Goal: Check status: Check status

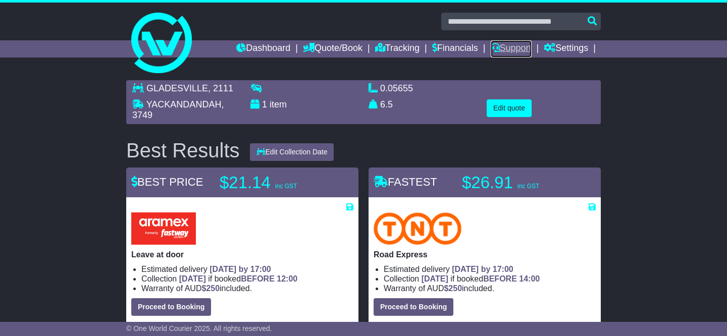
click at [506, 44] on link "Support" at bounding box center [511, 48] width 41 height 17
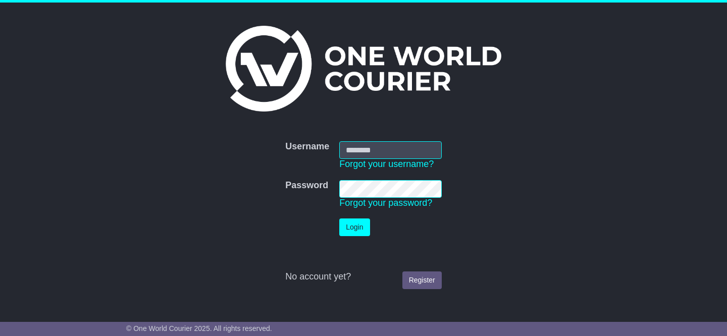
type input "**********"
click at [356, 223] on button "Login" at bounding box center [354, 228] width 30 height 18
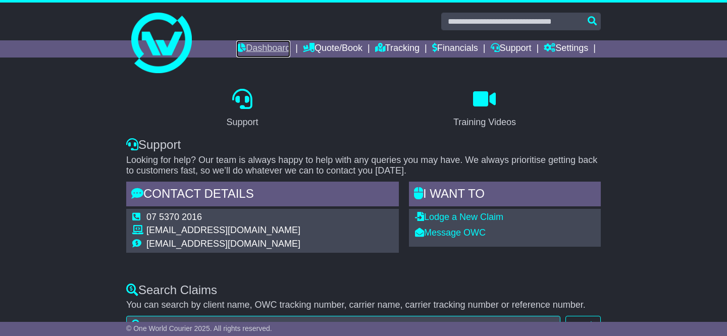
click at [266, 45] on link "Dashboard" at bounding box center [263, 48] width 54 height 17
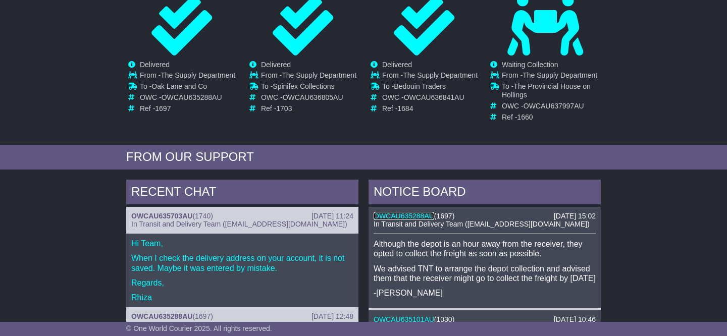
click at [425, 214] on link "OWCAU635288AU" at bounding box center [404, 216] width 61 height 8
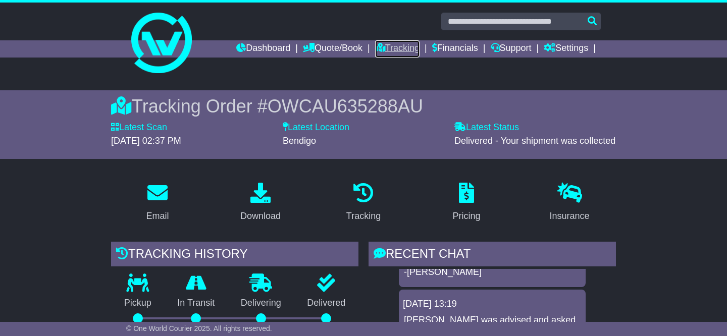
click at [396, 47] on link "Tracking" at bounding box center [397, 48] width 44 height 17
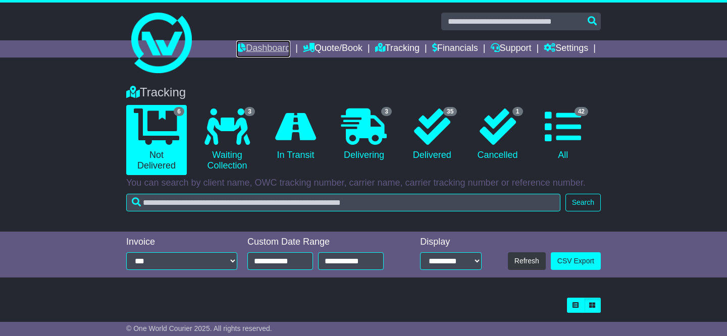
click at [265, 49] on link "Dashboard" at bounding box center [263, 48] width 54 height 17
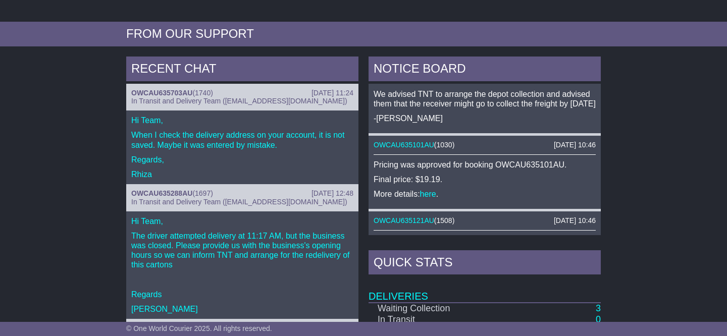
scroll to position [330, 0]
click at [173, 90] on link "OWCAU635703AU" at bounding box center [161, 92] width 61 height 8
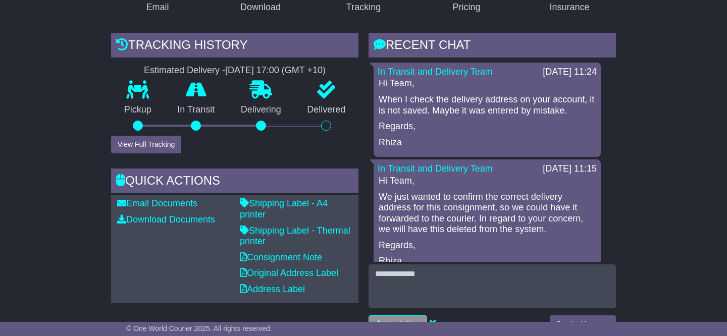
scroll to position [216, 0]
